Goal: Information Seeking & Learning: Learn about a topic

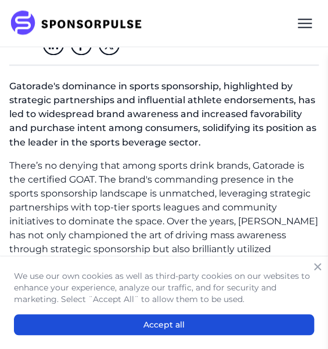
scroll to position [353, 0]
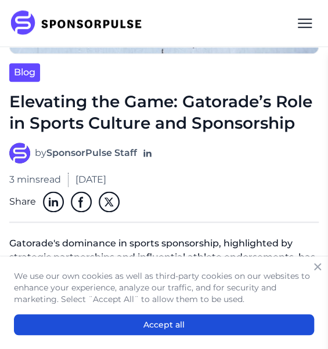
scroll to position [359, 0]
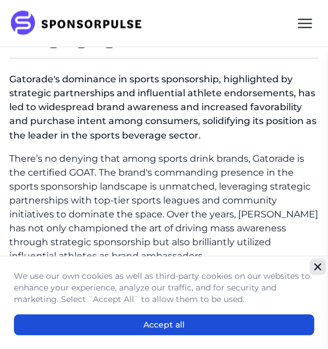
click at [318, 266] on icon "Close" at bounding box center [317, 266] width 7 height 7
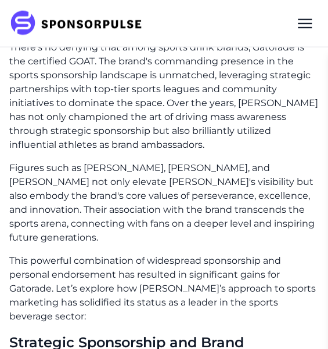
scroll to position [473, 0]
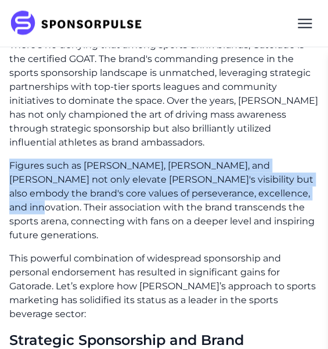
drag, startPoint x: 11, startPoint y: 163, endPoint x: 245, endPoint y: 188, distance: 235.0
click at [245, 188] on p "Figures such as [PERSON_NAME], [PERSON_NAME], and [PERSON_NAME] not only elevat…" at bounding box center [163, 199] width 309 height 83
copy p "Figures such as [PERSON_NAME], [PERSON_NAME], and [PERSON_NAME] not only elevat…"
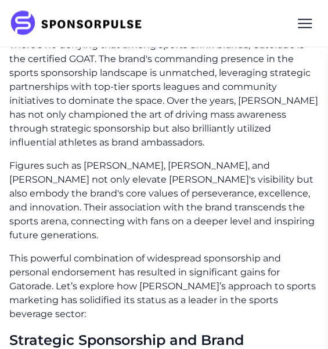
click at [168, 232] on p "Figures such as [PERSON_NAME], [PERSON_NAME], and [PERSON_NAME] not only elevat…" at bounding box center [163, 199] width 309 height 83
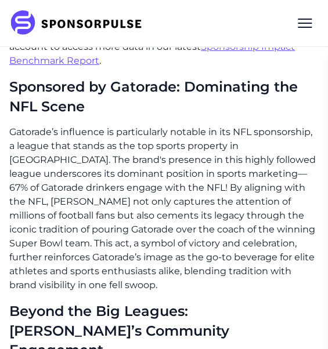
scroll to position [963, 0]
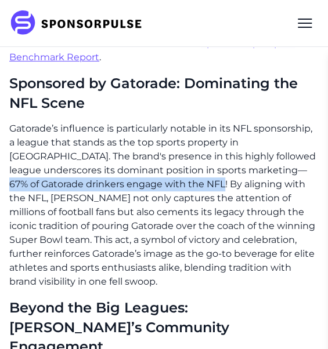
drag, startPoint x: 270, startPoint y: 169, endPoint x: 192, endPoint y: 180, distance: 78.5
click at [192, 180] on p "Gatorade’s influence is particularly notable in its NFL sponsorship, a league t…" at bounding box center [163, 205] width 309 height 167
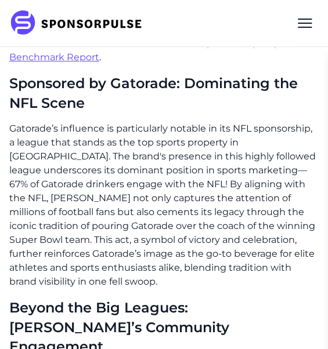
click at [205, 214] on p "Gatorade’s influence is particularly notable in its NFL sponsorship, a league t…" at bounding box center [163, 205] width 309 height 167
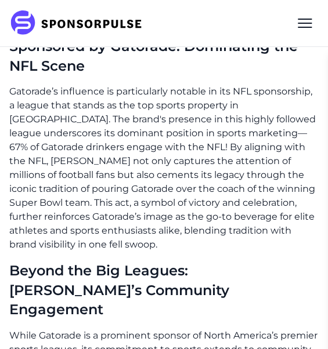
scroll to position [998, 0]
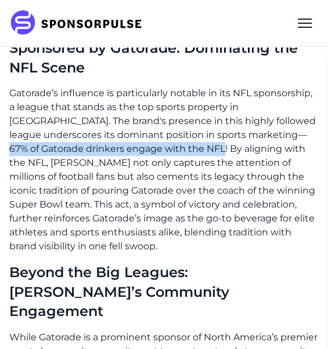
drag, startPoint x: 271, startPoint y: 134, endPoint x: 194, endPoint y: 150, distance: 78.8
click at [194, 150] on p "Gatorade’s influence is particularly notable in its NFL sponsorship, a league t…" at bounding box center [163, 169] width 309 height 167
copy p "67% of Gatorade drinkers engage with the NFL"
